Goal: Transaction & Acquisition: Purchase product/service

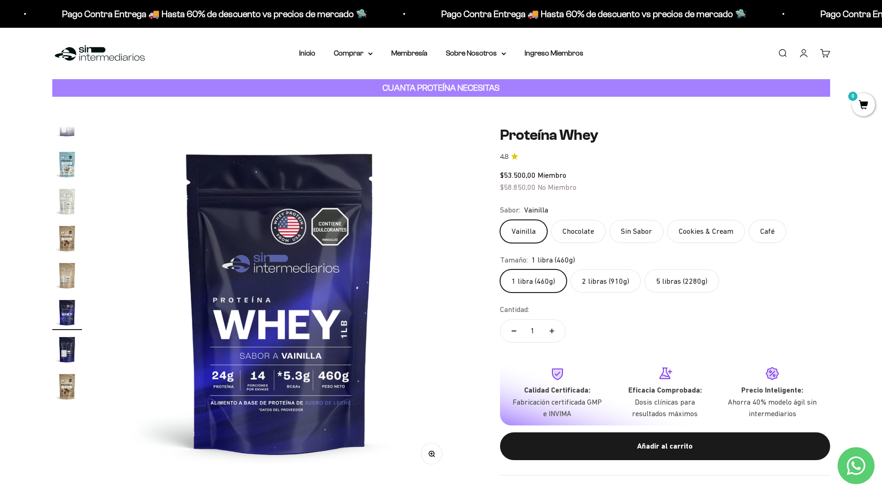
click at [616, 276] on label "2 libras (910g)" at bounding box center [605, 280] width 70 height 23
click at [500, 269] on input "2 libras (910g)" at bounding box center [499, 269] width 0 height 0
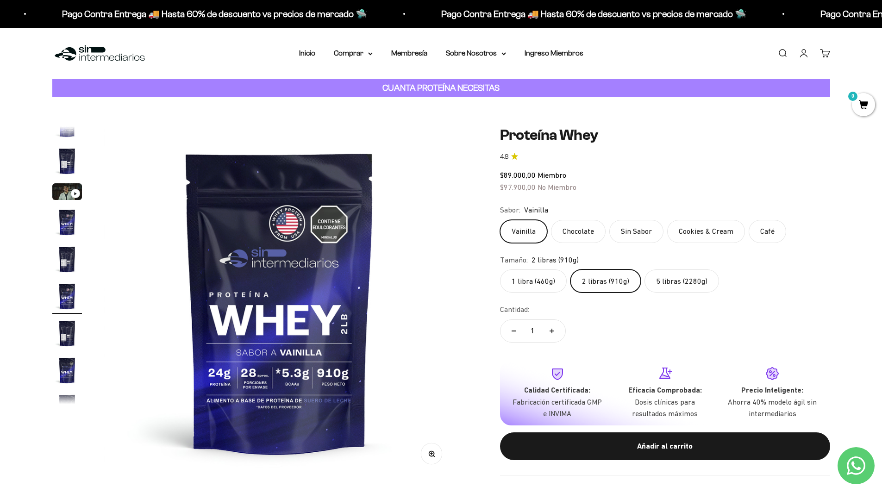
click at [691, 289] on label "5 libras (2280g)" at bounding box center [681, 280] width 75 height 23
click at [500, 269] on input "5 libras (2280g)" at bounding box center [499, 269] width 0 height 0
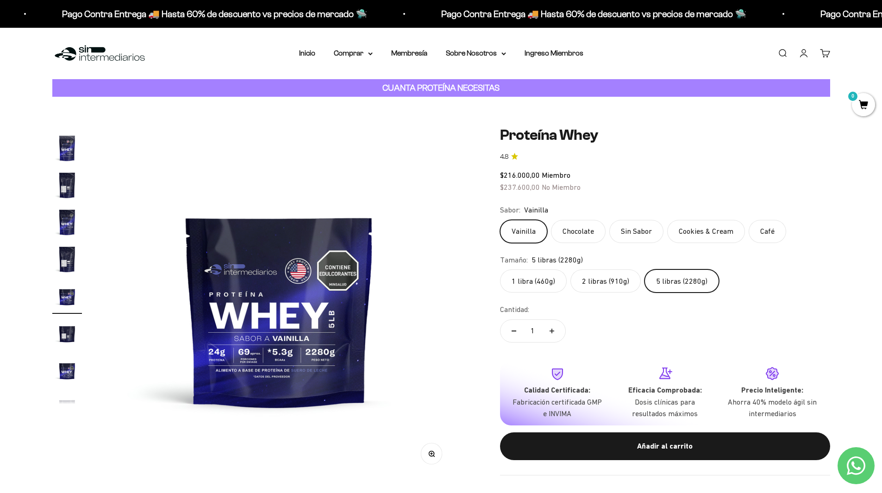
click at [621, 286] on label "2 libras (910g)" at bounding box center [605, 280] width 70 height 23
click at [500, 269] on input "2 libras (910g)" at bounding box center [499, 269] width 0 height 0
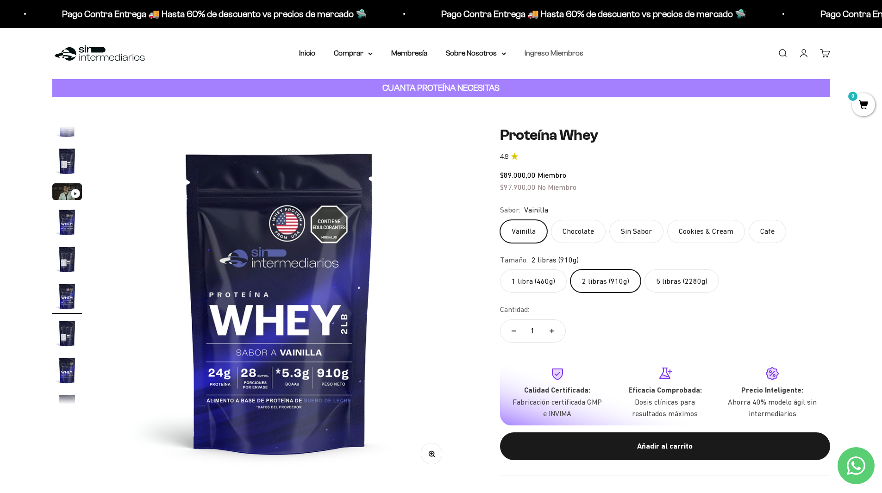
click at [543, 52] on link "Ingreso Miembros" at bounding box center [553, 53] width 59 height 8
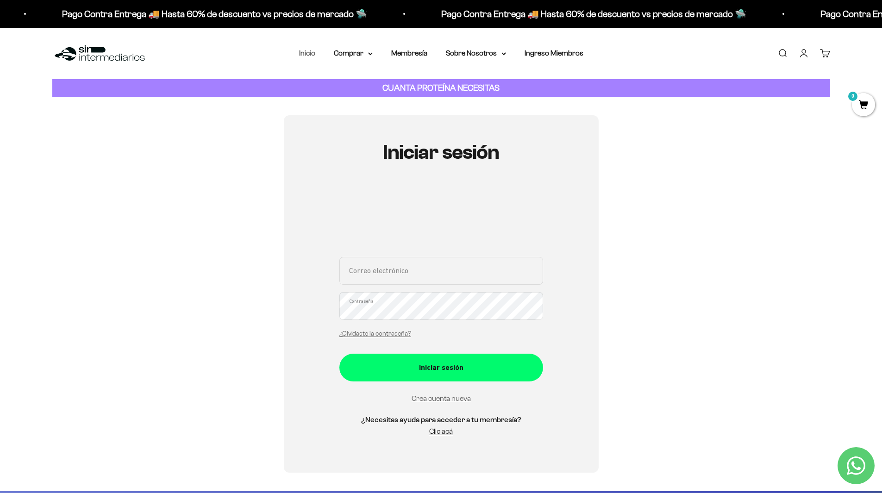
click at [309, 56] on link "Inicio" at bounding box center [307, 53] width 16 height 8
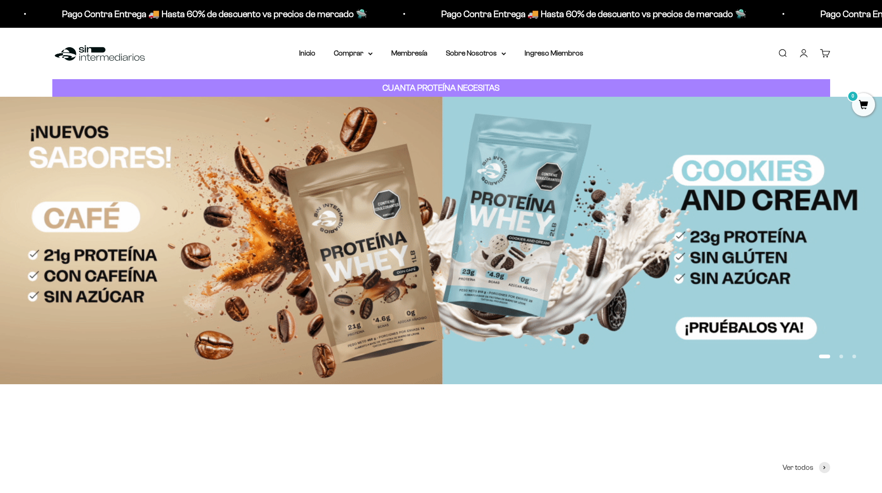
click at [802, 56] on link "Cuenta" at bounding box center [803, 53] width 10 height 10
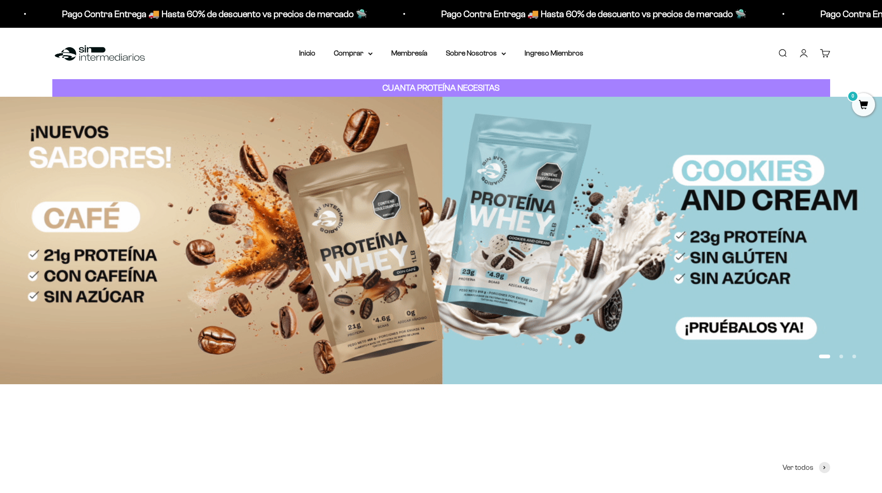
click at [802, 56] on link "Cuenta" at bounding box center [803, 53] width 10 height 10
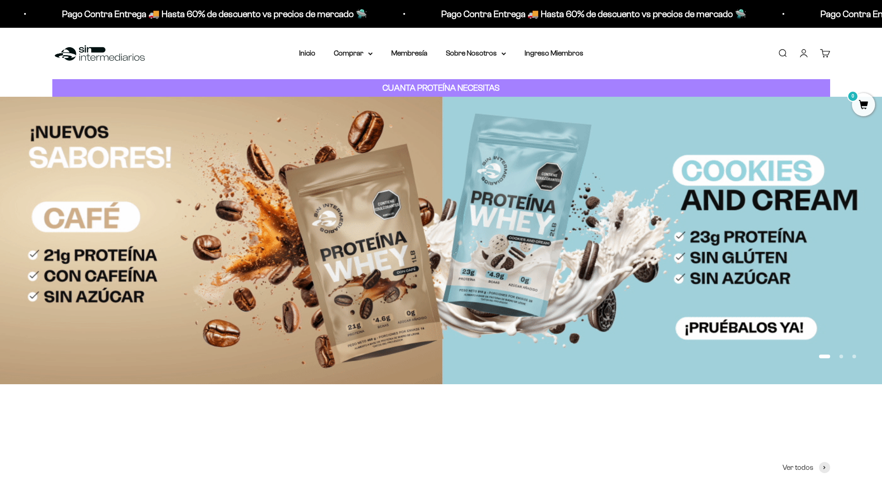
click at [804, 48] on link "Cuenta" at bounding box center [803, 53] width 10 height 10
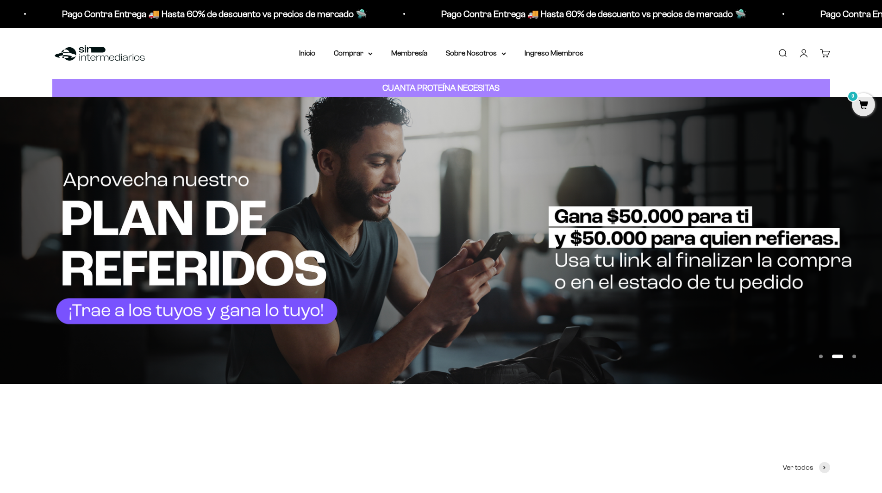
click at [801, 57] on link "Cuenta" at bounding box center [803, 53] width 10 height 10
click at [548, 50] on link "Ingreso Miembros" at bounding box center [553, 53] width 59 height 8
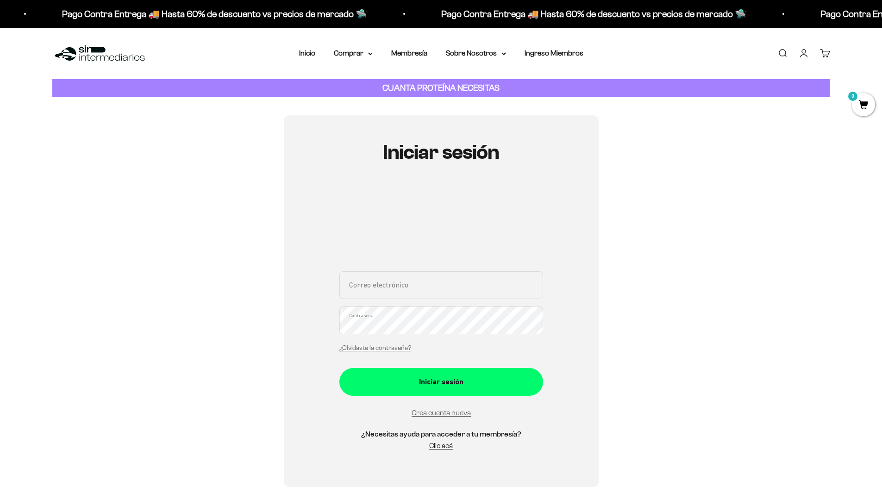
click at [395, 289] on div "Correo electrónico Contraseña ¿Olvidaste la contraseña?" at bounding box center [441, 314] width 204 height 86
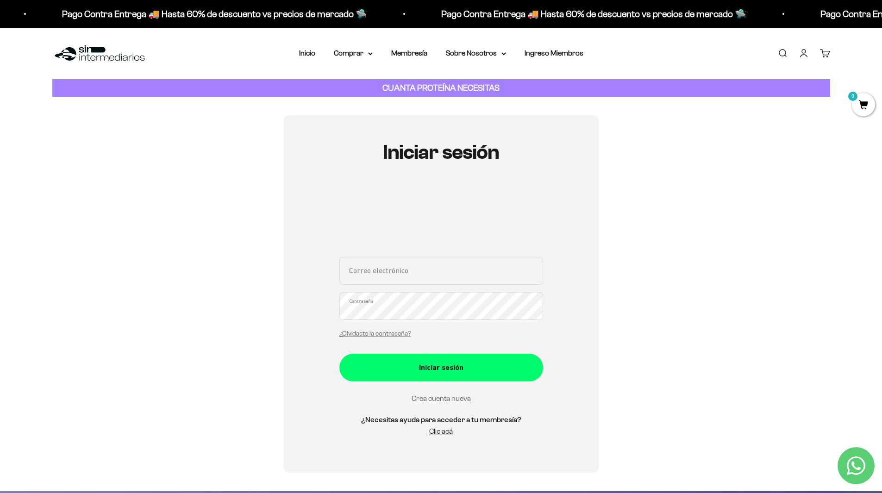
type input "juanjosebuitrago97@gmail.com"
click at [339, 354] on button "Iniciar sesión" at bounding box center [441, 368] width 204 height 28
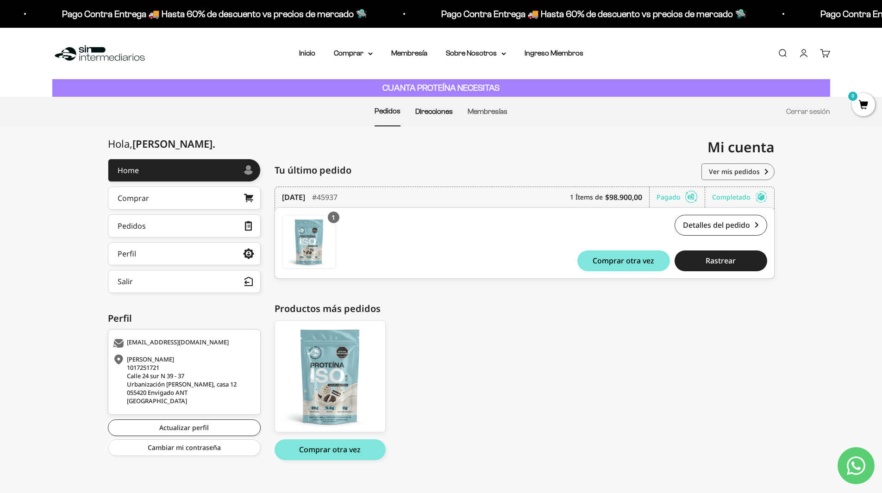
click at [435, 114] on link "Direcciones" at bounding box center [433, 111] width 37 height 8
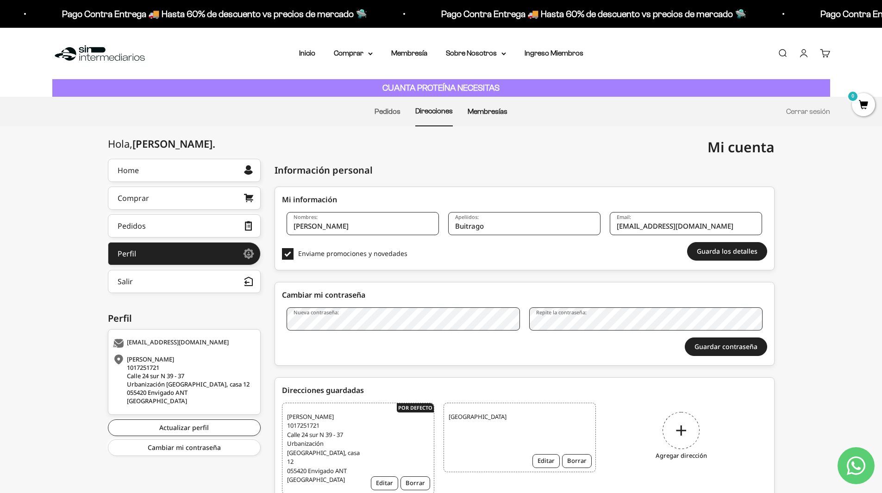
click at [485, 113] on link "Membresías" at bounding box center [487, 111] width 40 height 8
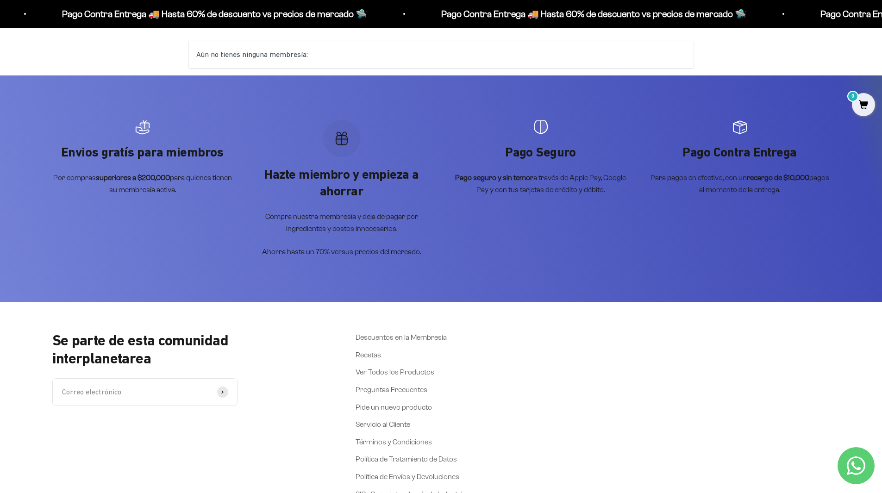
scroll to position [114, 0]
click at [378, 335] on link "Descuentos en la Membresía" at bounding box center [400, 337] width 91 height 12
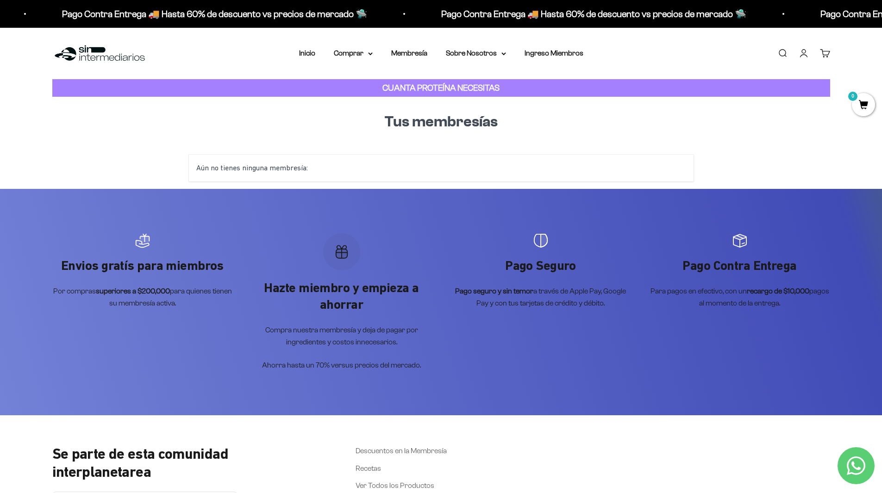
click at [283, 166] on div "Aún no tienes ninguna membresía:" at bounding box center [441, 168] width 504 height 27
click at [423, 57] on li "Membresía" at bounding box center [409, 53] width 36 height 12
click at [417, 51] on link "Membresía" at bounding box center [409, 53] width 36 height 8
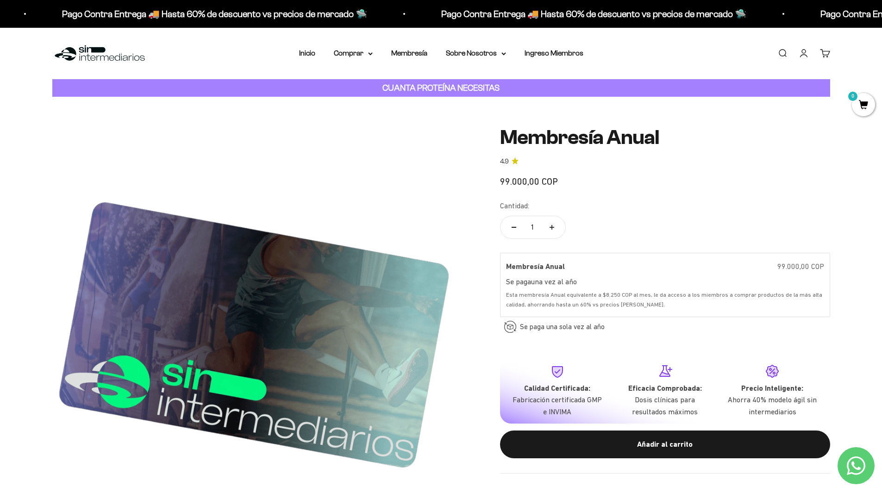
click at [302, 49] on li "Inicio" at bounding box center [307, 53] width 16 height 12
click at [307, 54] on link "Inicio" at bounding box center [307, 53] width 16 height 8
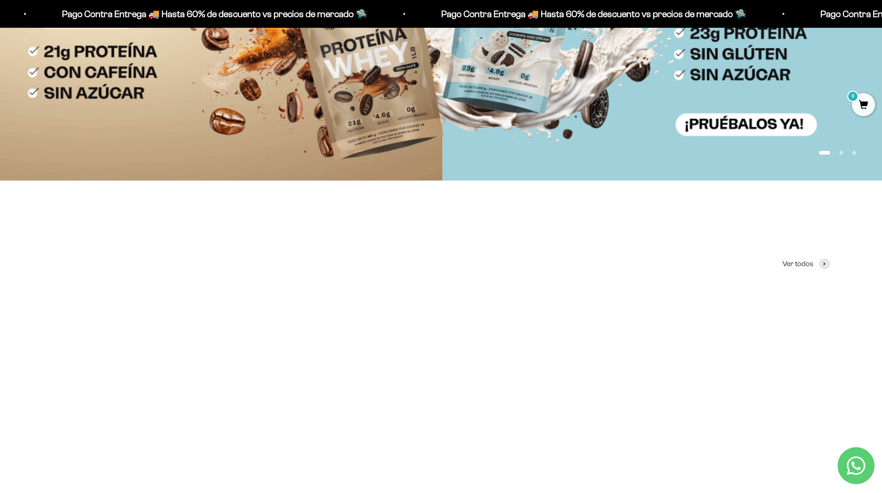
scroll to position [205, 0]
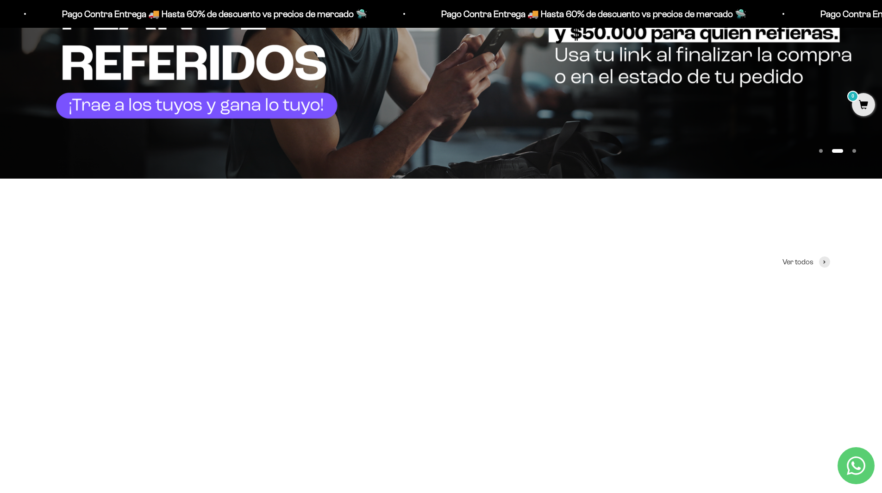
click at [193, 417] on img at bounding box center [178, 416] width 252 height 252
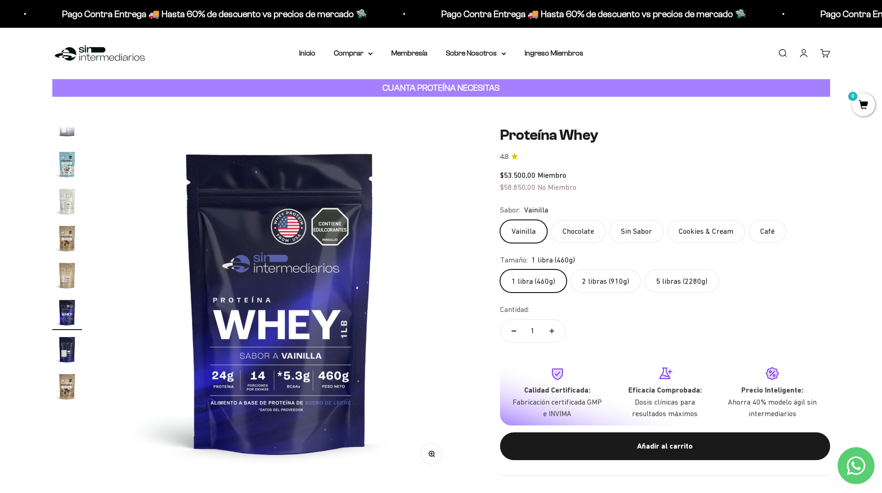
click at [612, 287] on label "2 libras (910g)" at bounding box center [605, 280] width 70 height 23
click at [500, 269] on input "2 libras (910g)" at bounding box center [499, 269] width 0 height 0
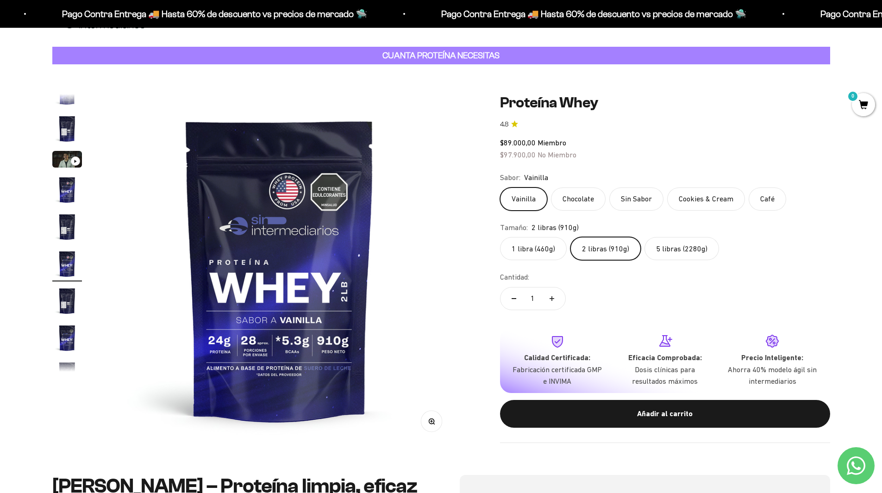
scroll to position [32, 0]
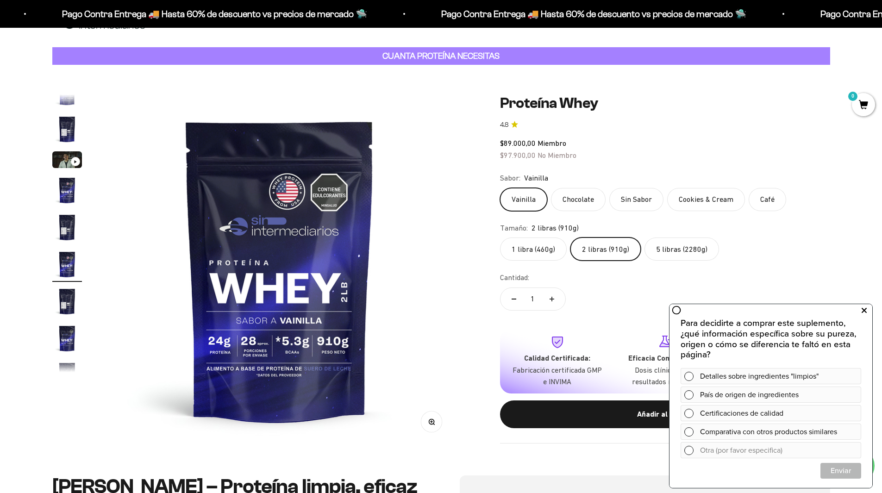
click at [867, 313] on button at bounding box center [863, 310] width 17 height 15
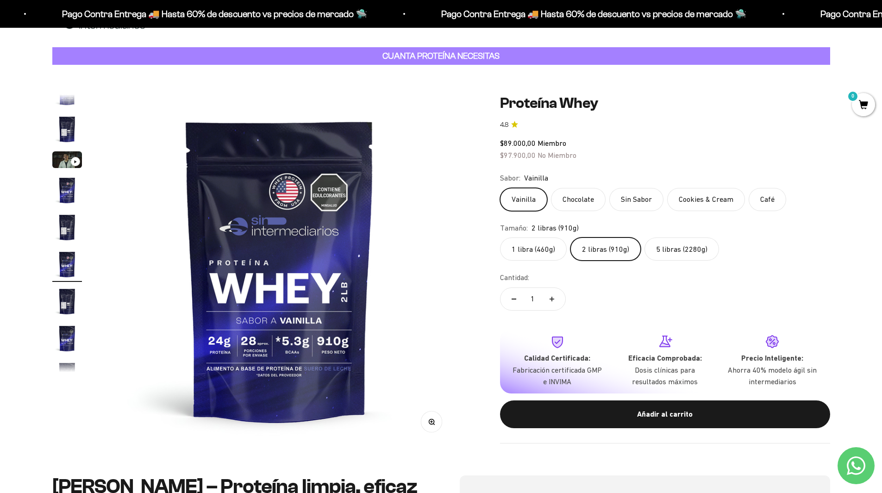
scroll to position [0, 0]
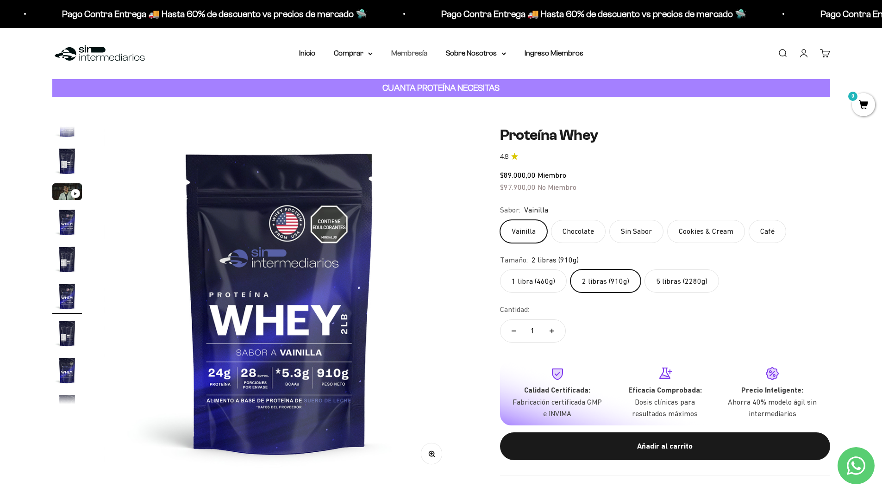
click at [406, 56] on link "Membresía" at bounding box center [409, 53] width 36 height 8
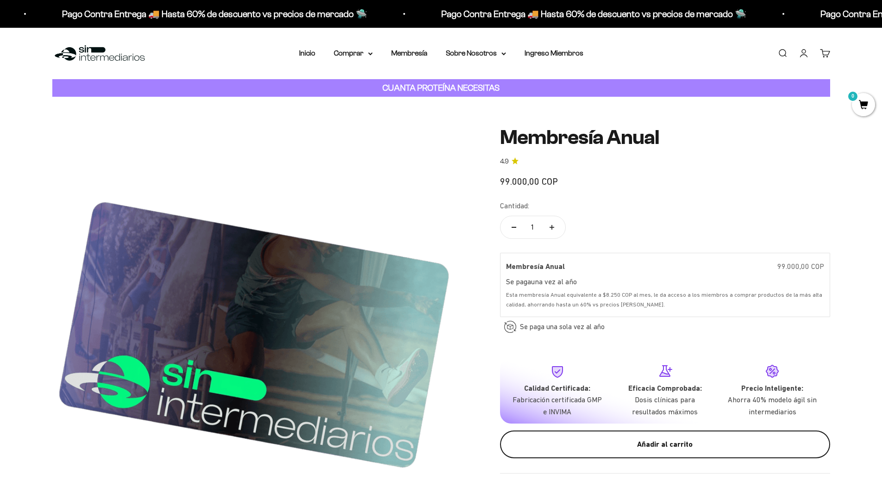
click at [636, 445] on div "Añadir al carrito" at bounding box center [664, 444] width 293 height 12
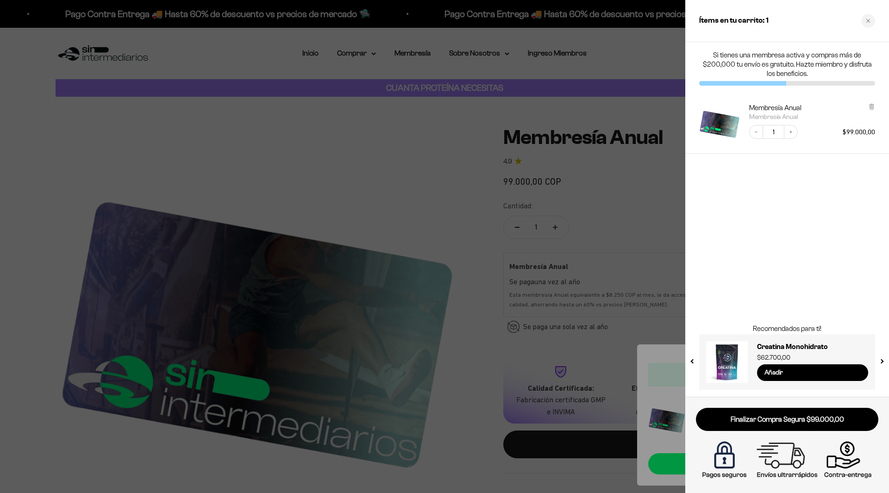
click at [373, 162] on div at bounding box center [444, 246] width 889 height 493
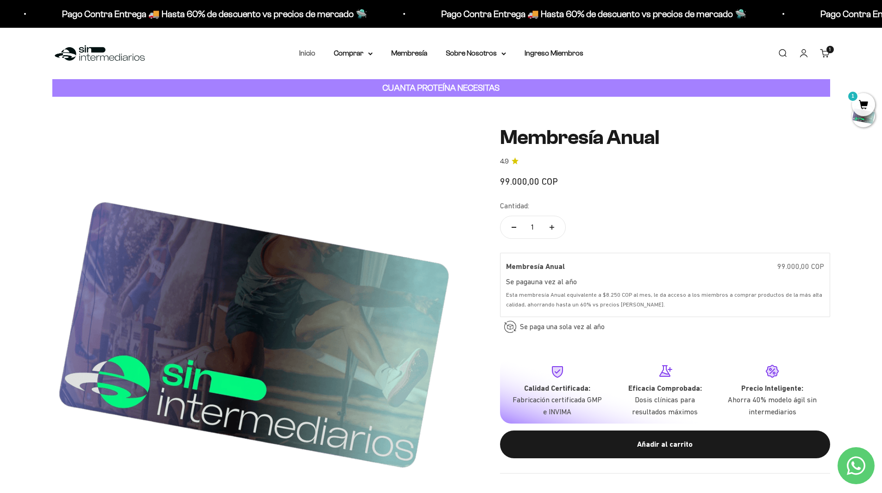
click at [306, 50] on link "Inicio" at bounding box center [307, 53] width 16 height 8
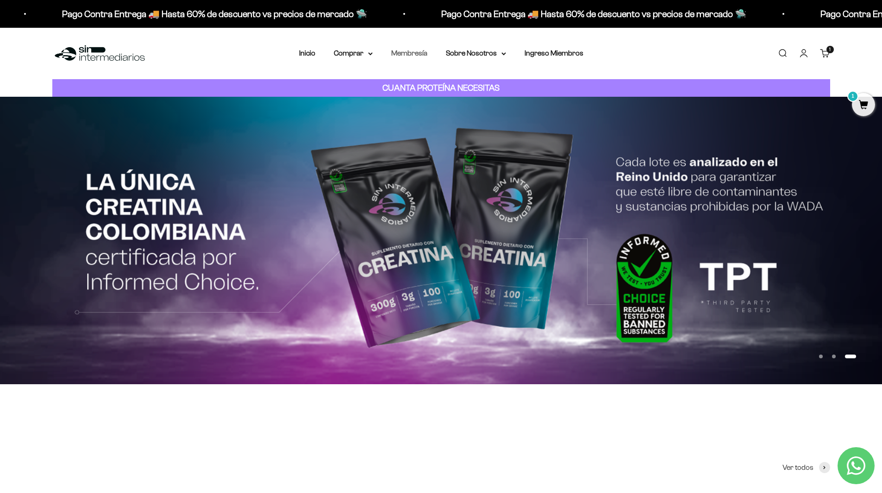
click at [401, 50] on link "Membresía" at bounding box center [409, 53] width 36 height 8
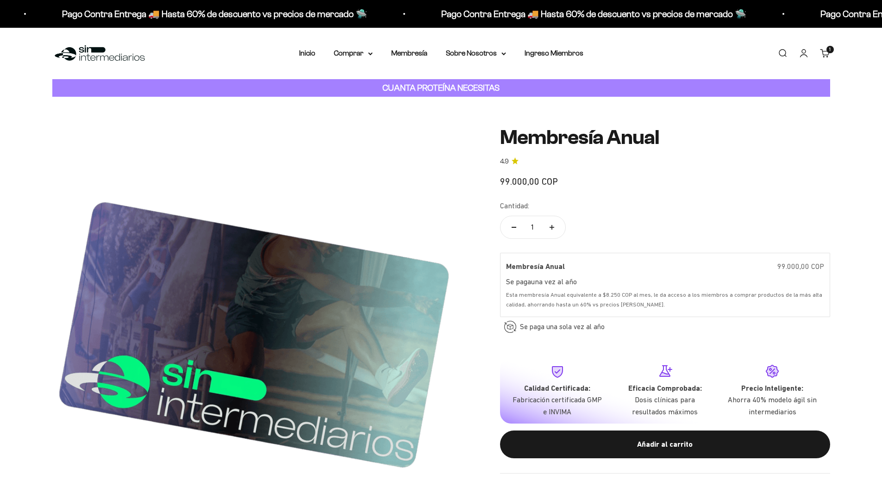
click at [304, 51] on link "Inicio" at bounding box center [307, 53] width 16 height 8
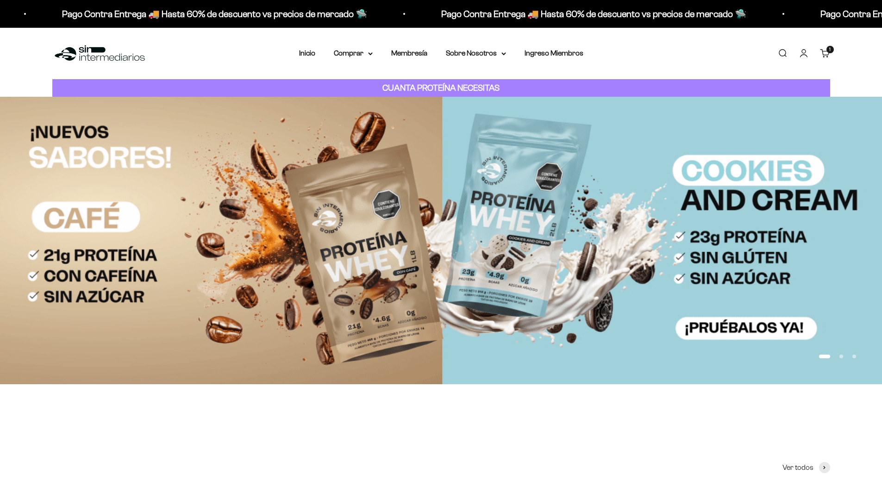
click at [346, 53] on summary "Comprar" at bounding box center [353, 53] width 39 height 12
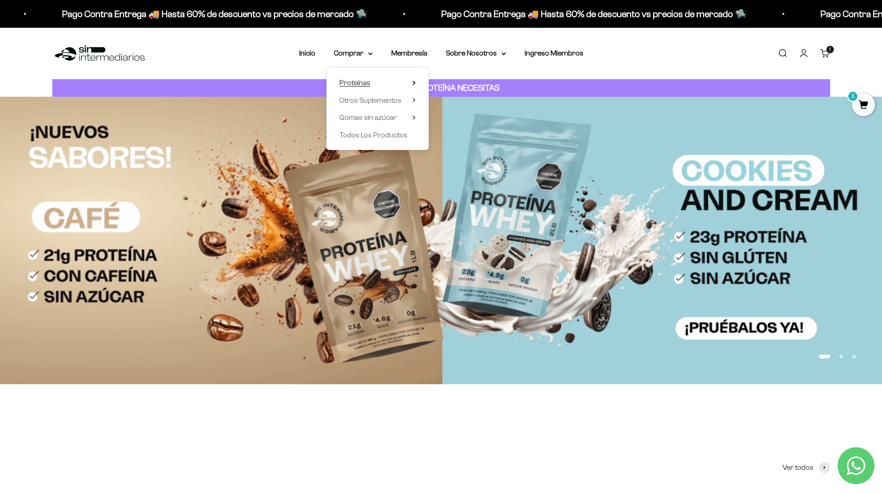
click at [360, 81] on span "Proteínas" at bounding box center [354, 83] width 31 height 8
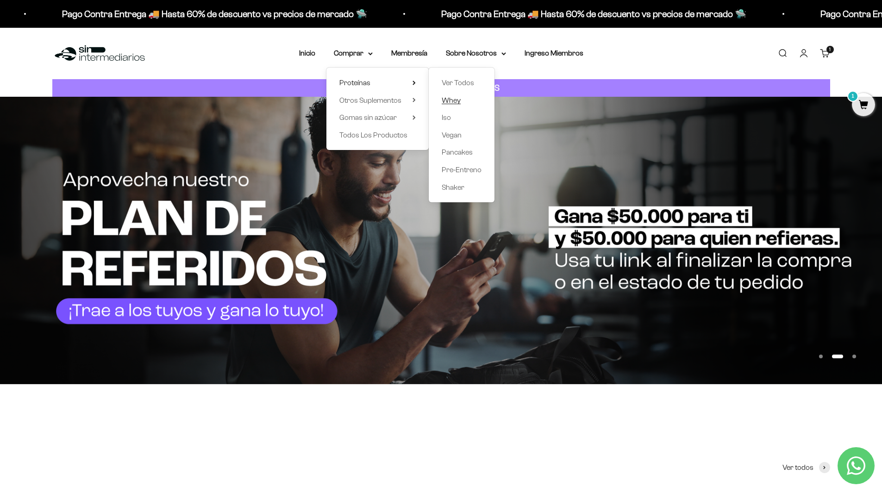
click at [453, 105] on span "Whey" at bounding box center [451, 100] width 19 height 12
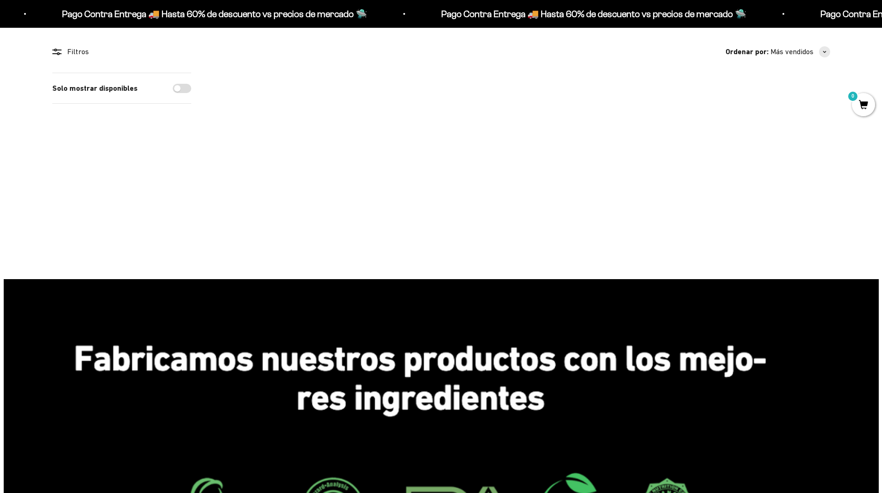
scroll to position [74, 0]
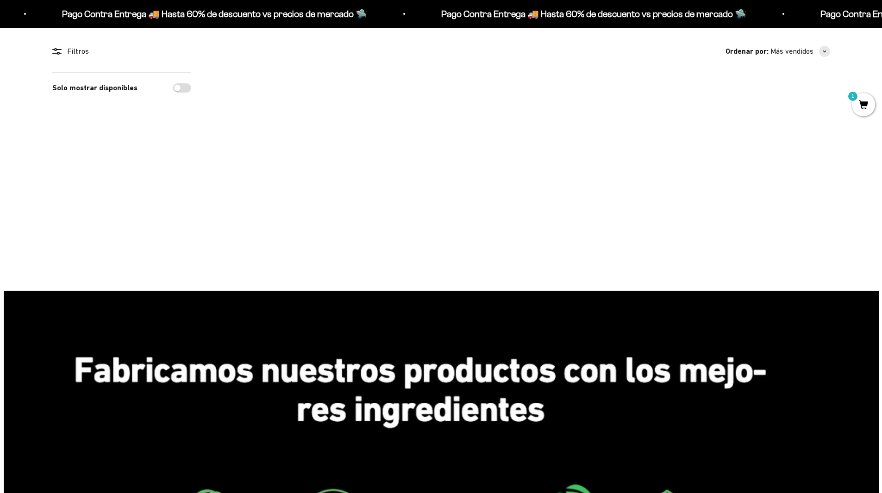
click at [274, 138] on img at bounding box center [270, 129] width 114 height 114
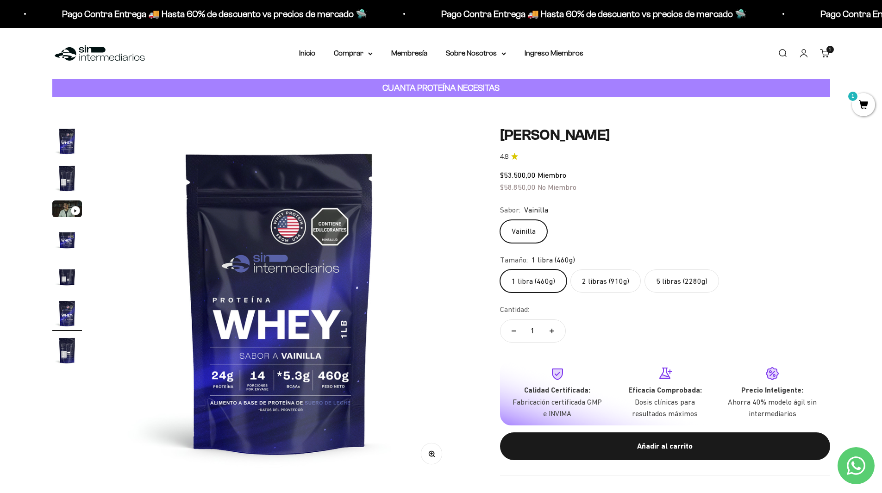
click at [766, 248] on variant-picker "Sabor: Vainilla Vainilla Tamaño: 1 libra (460g) 1 libra (460g) 2 libras (910g) …" at bounding box center [665, 248] width 330 height 88
click at [607, 283] on label "2 libras (910g)" at bounding box center [605, 280] width 70 height 23
click at [500, 269] on input "2 libras (910g)" at bounding box center [499, 269] width 0 height 0
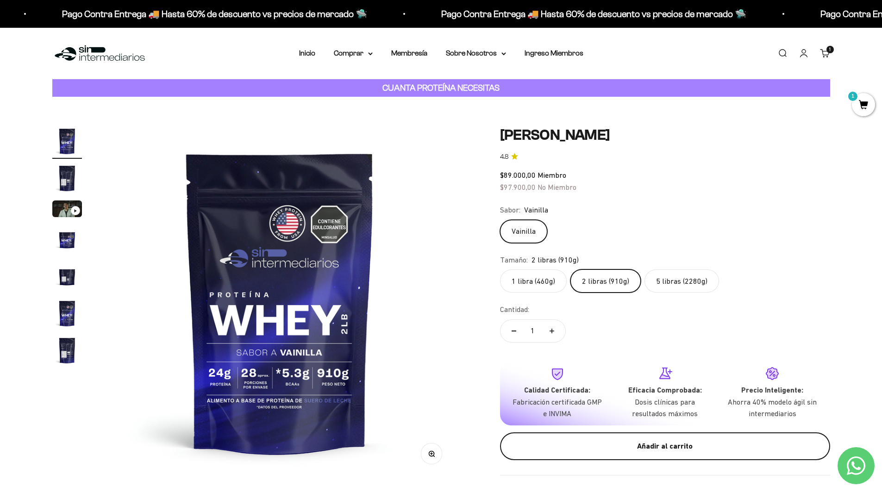
click at [627, 456] on button "Añadir al carrito" at bounding box center [665, 446] width 330 height 28
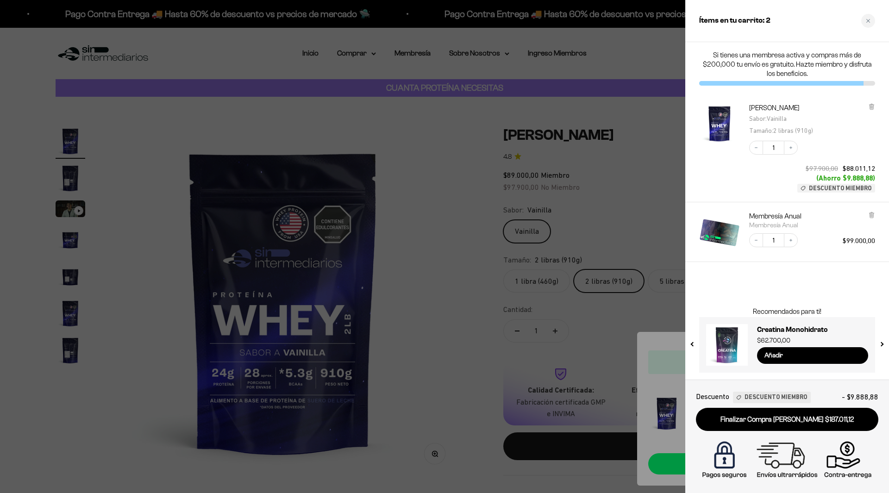
click at [597, 358] on div at bounding box center [444, 246] width 889 height 493
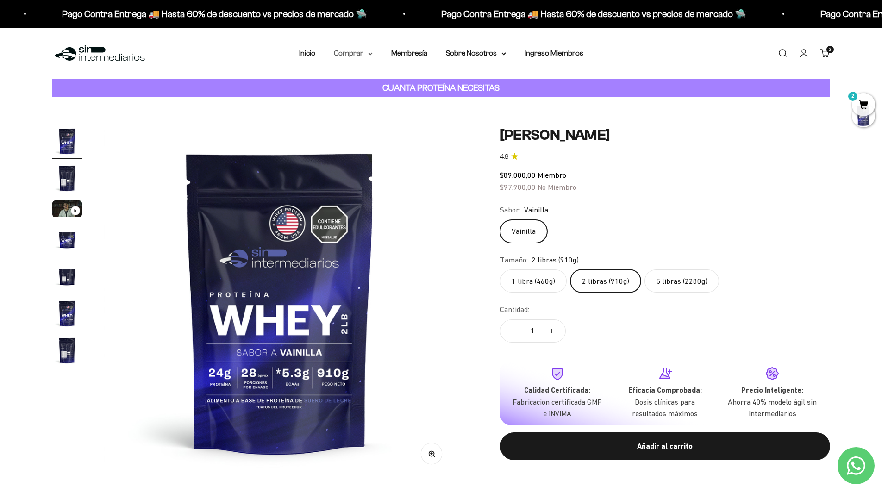
click at [346, 51] on summary "Comprar" at bounding box center [353, 53] width 39 height 12
click at [390, 136] on span "Todos Los Productos" at bounding box center [373, 135] width 68 height 8
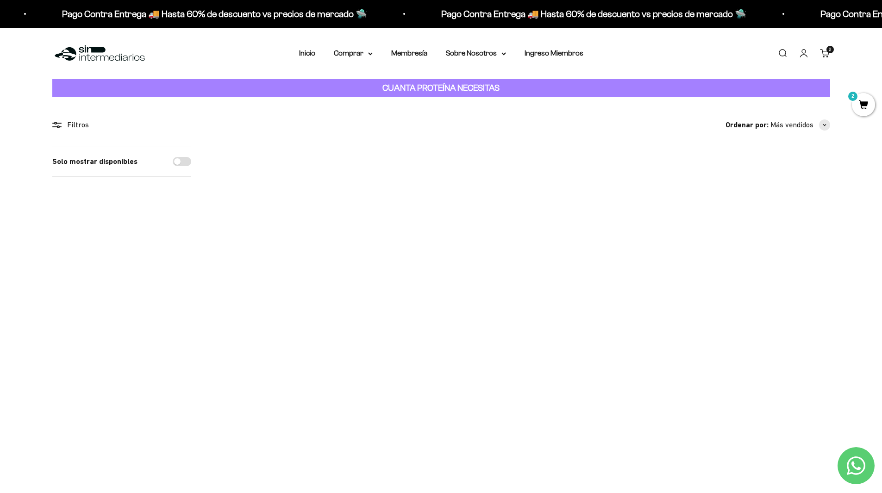
click at [866, 109] on span "2" at bounding box center [863, 104] width 23 height 23
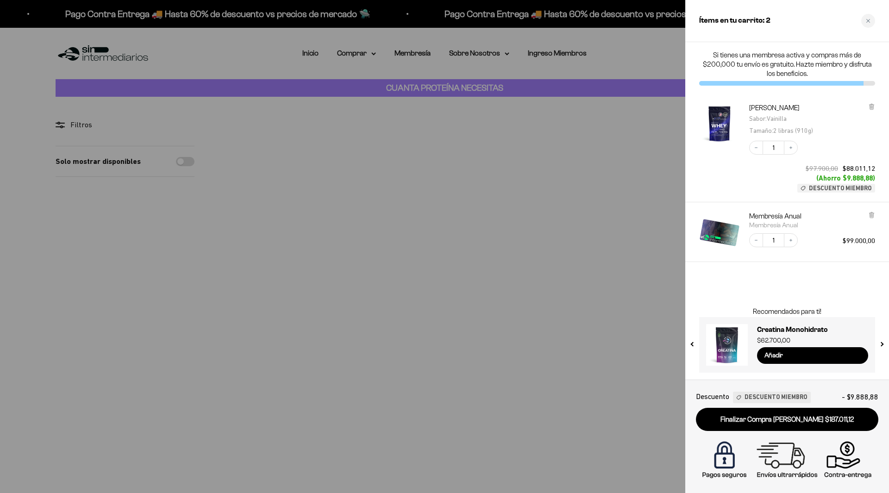
click at [488, 124] on div at bounding box center [444, 246] width 889 height 493
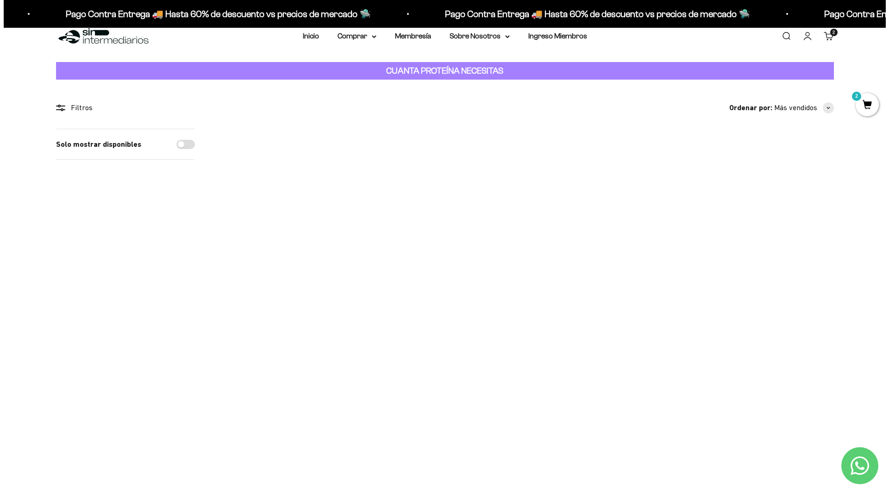
scroll to position [15, 0]
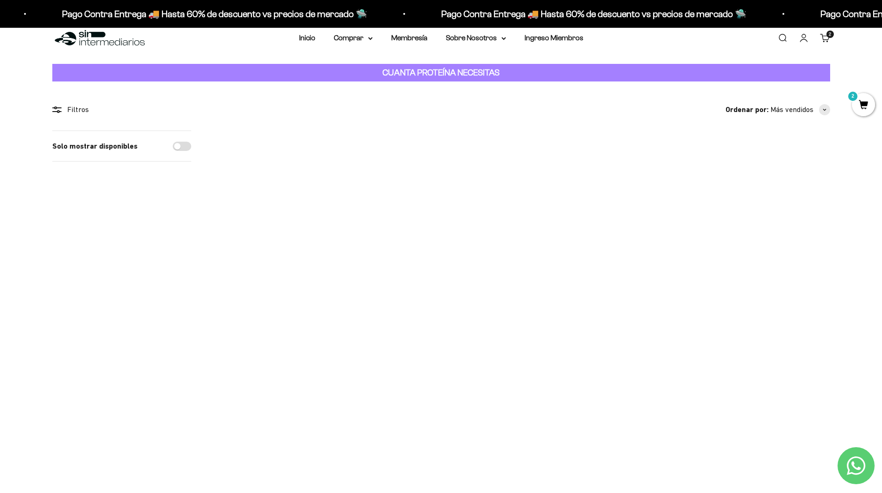
click at [317, 235] on span at bounding box center [317, 234] width 9 height 11
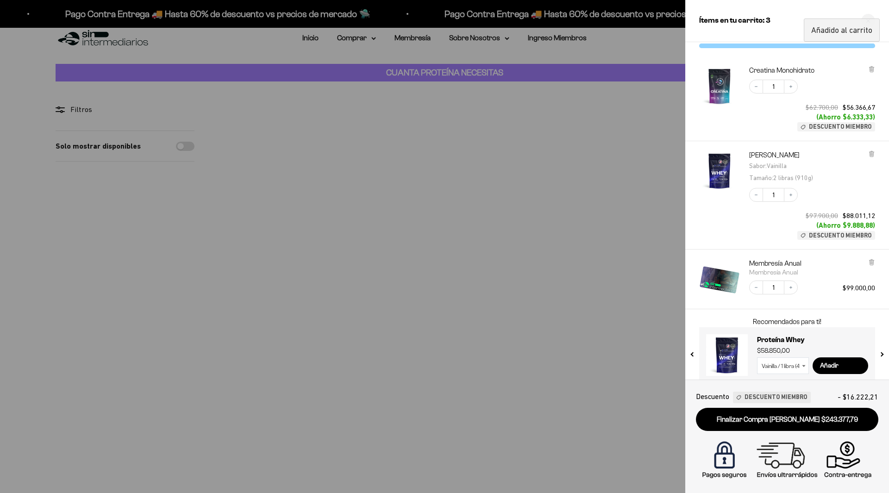
scroll to position [0, 0]
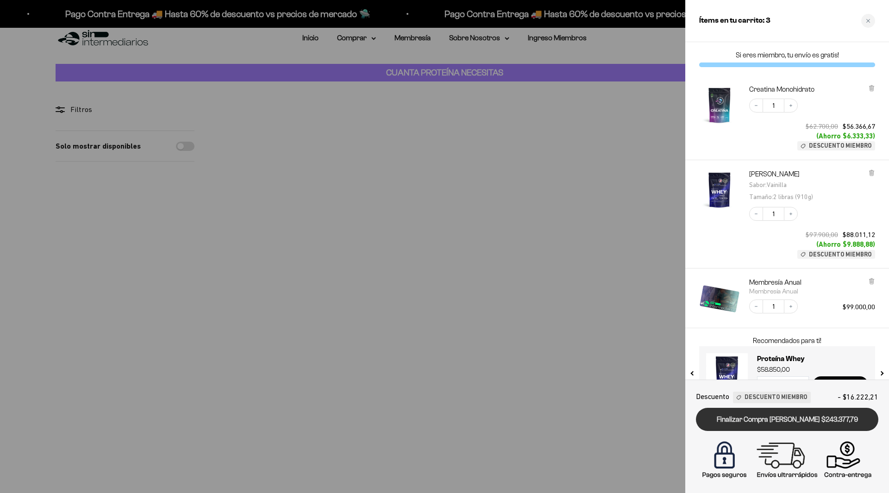
click at [770, 423] on link "Finalizar Compra Segura $243.377,79" at bounding box center [787, 420] width 182 height 24
